Goal: Communication & Community: Connect with others

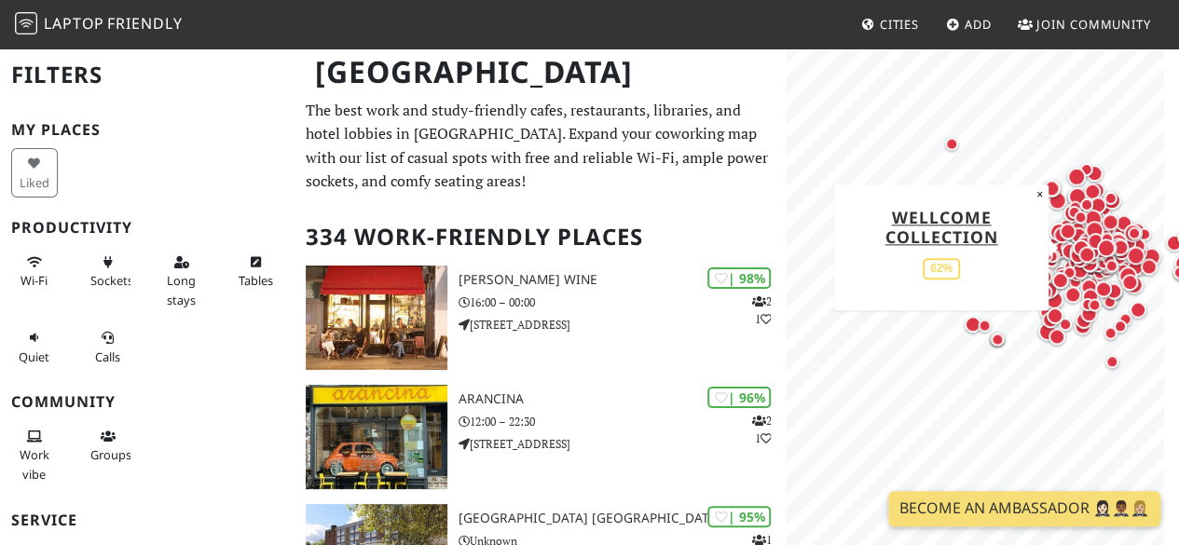
drag, startPoint x: 956, startPoint y: 312, endPoint x: 1074, endPoint y: 247, distance: 135.2
click at [1075, 247] on div "Map marker" at bounding box center [1087, 254] width 24 height 24
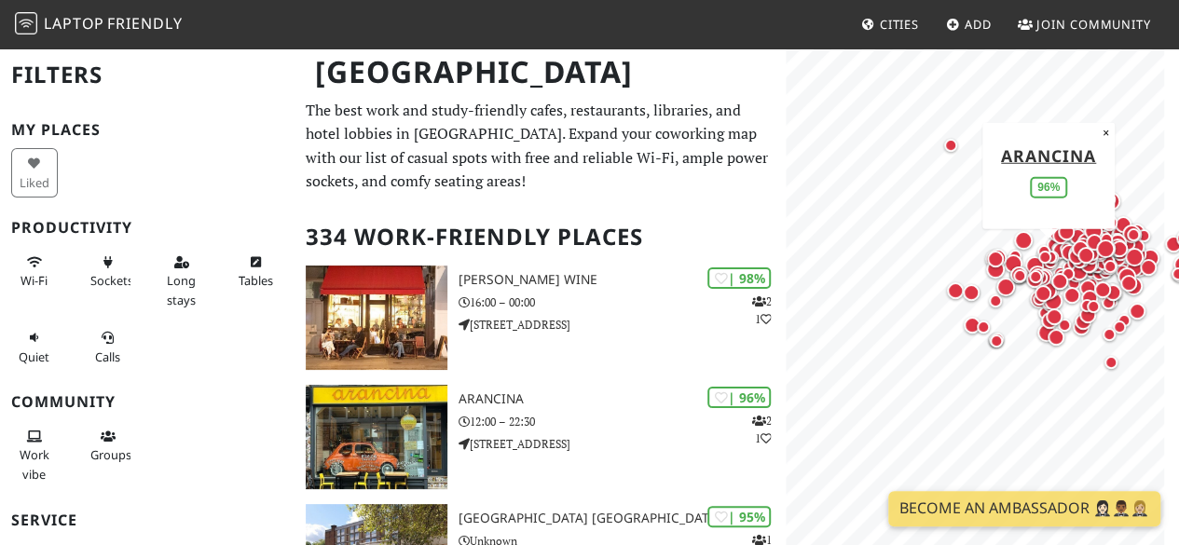
scroll to position [137, 0]
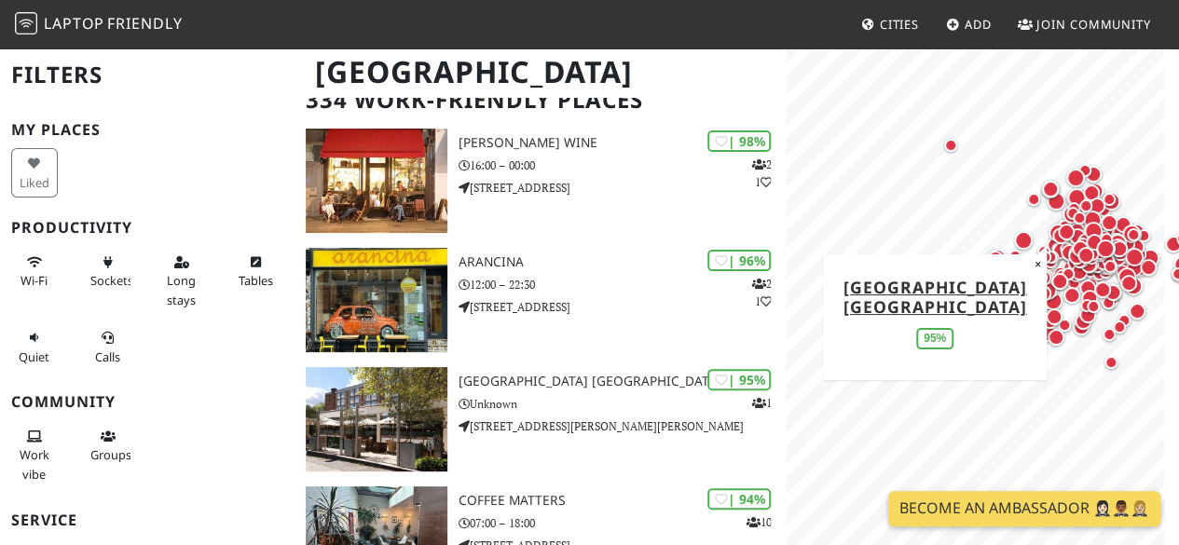
click at [1063, 505] on link "Become an Ambassador 🤵🏻‍♀️🤵🏾‍♂️🤵🏼‍♀️" at bounding box center [1025, 508] width 272 height 35
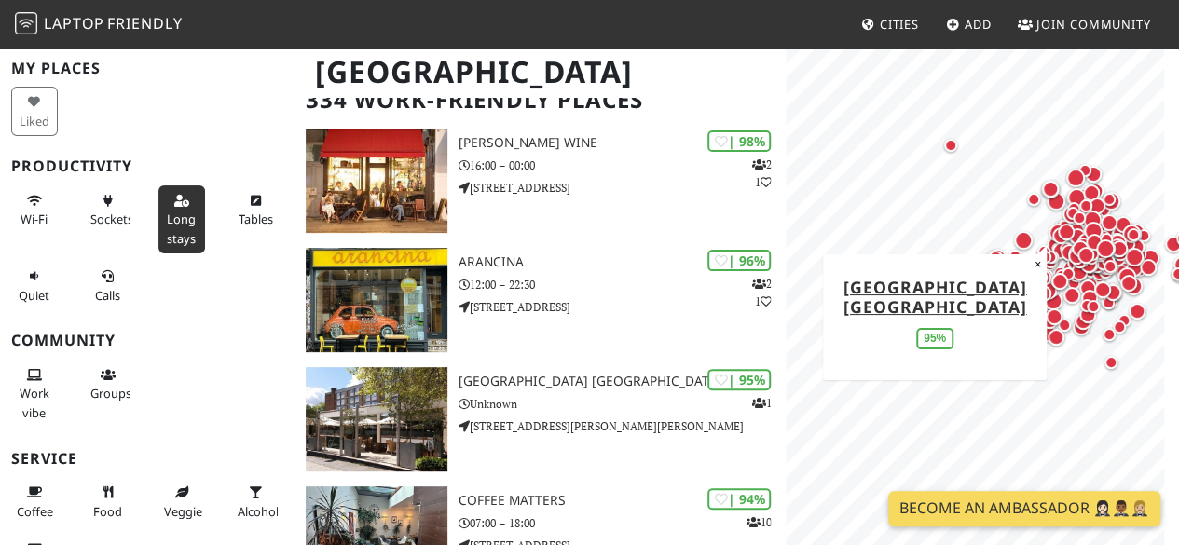
scroll to position [0, 0]
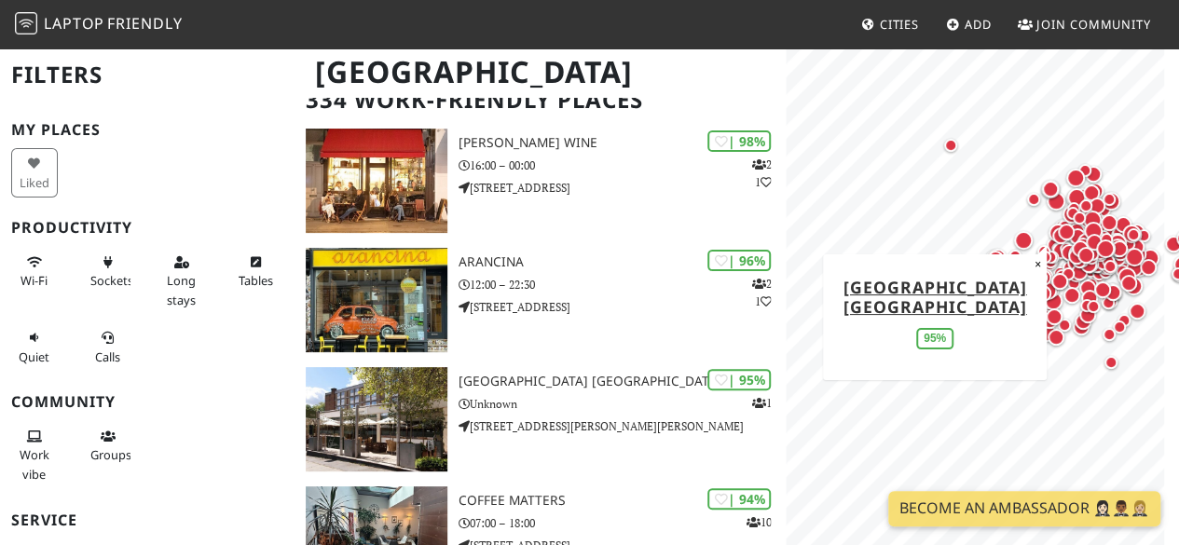
click at [1110, 38] on link "Join Community" at bounding box center [1085, 24] width 148 height 34
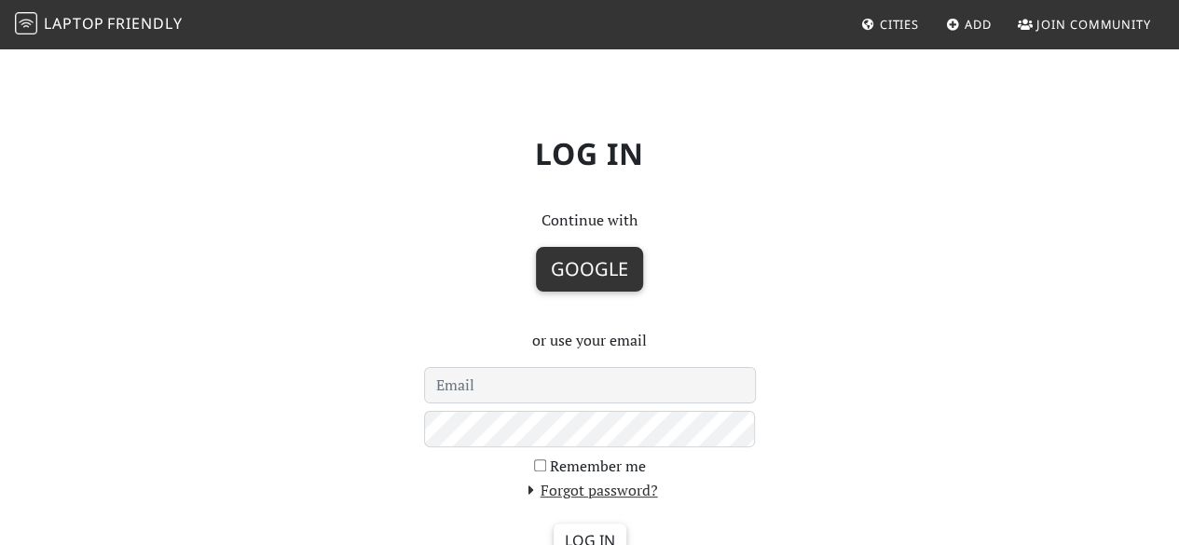
click at [551, 269] on button "Google" at bounding box center [589, 269] width 107 height 45
